Goal: Find specific page/section: Find specific page/section

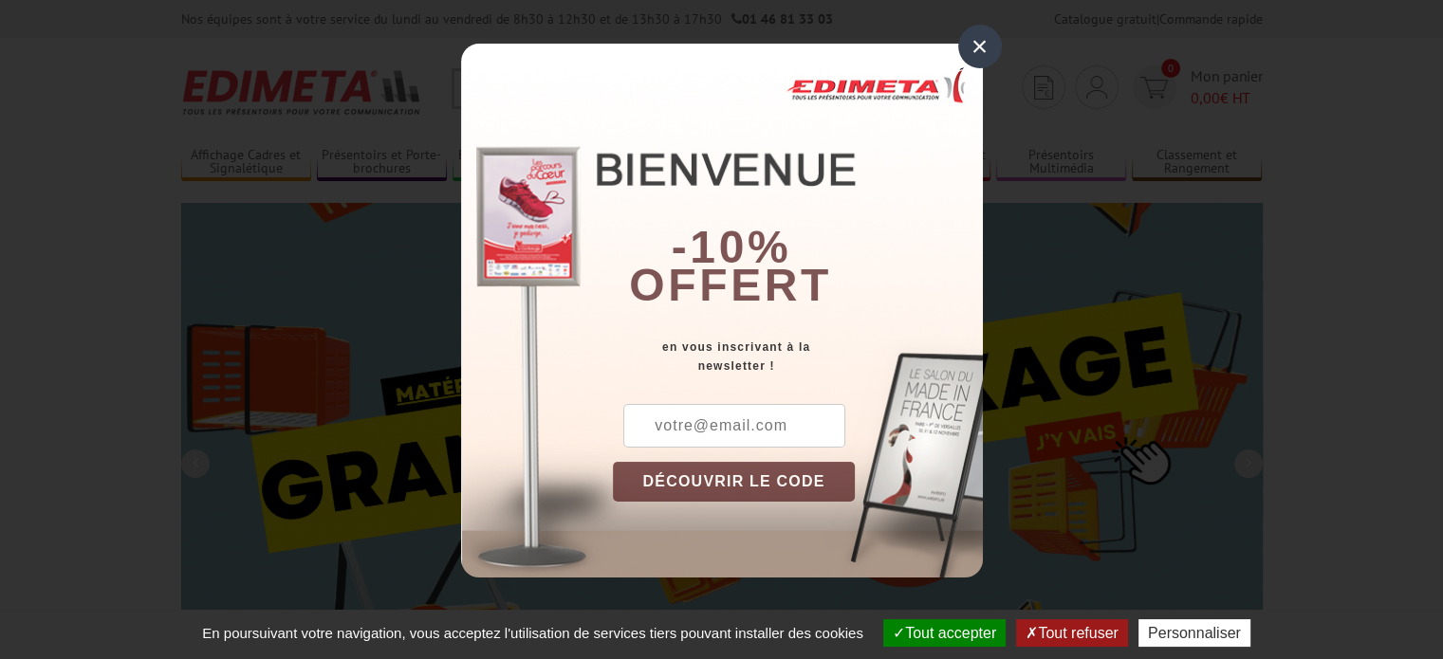
click at [982, 47] on div "×" at bounding box center [980, 47] width 44 height 44
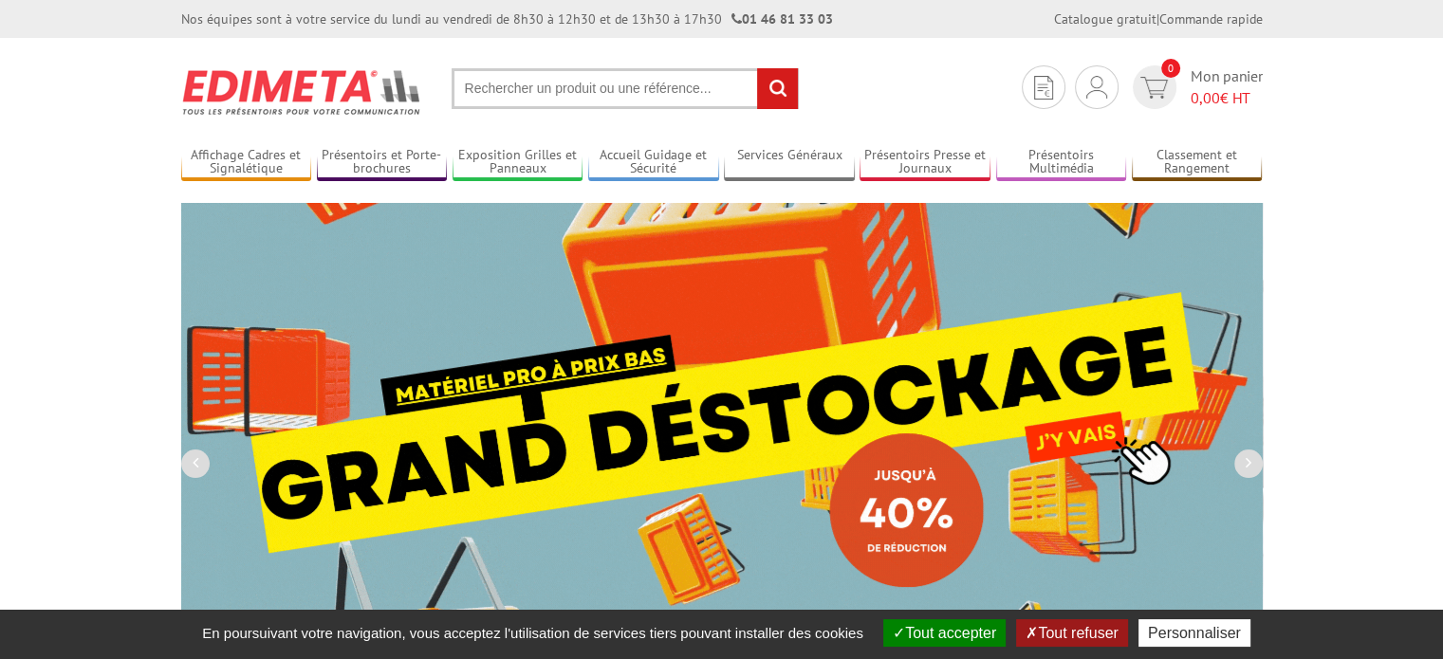
click at [633, 86] on input "text" at bounding box center [624, 88] width 347 height 41
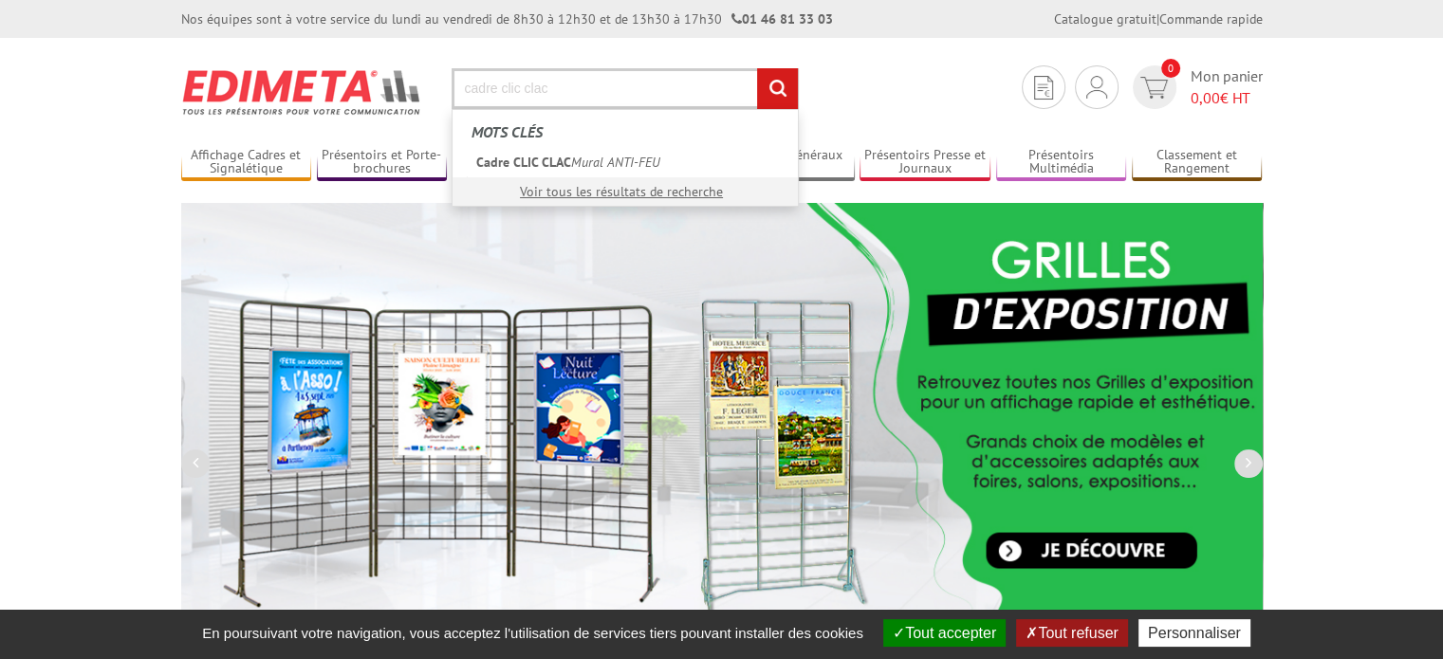
type input "cadre clic clac"
click at [757, 68] on input "rechercher" at bounding box center [777, 88] width 41 height 41
